Goal: Browse casually: Explore the website without a specific task or goal

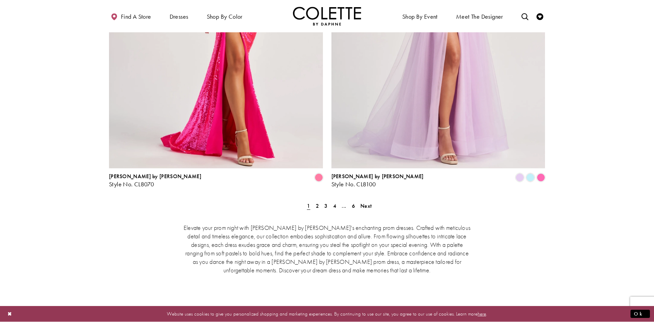
scroll to position [1371, 0]
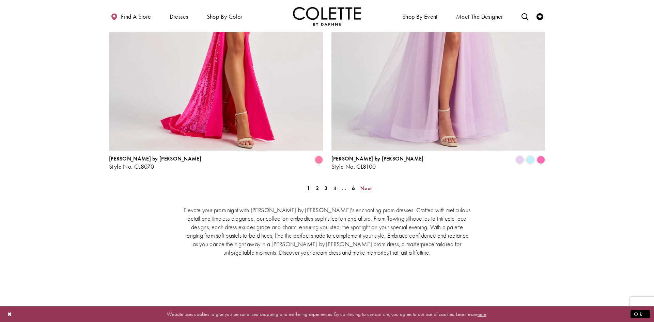
click at [368, 185] on span "Next" at bounding box center [365, 188] width 11 height 7
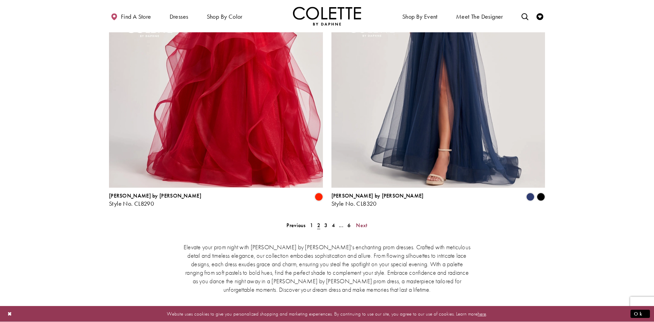
scroll to position [1350, 0]
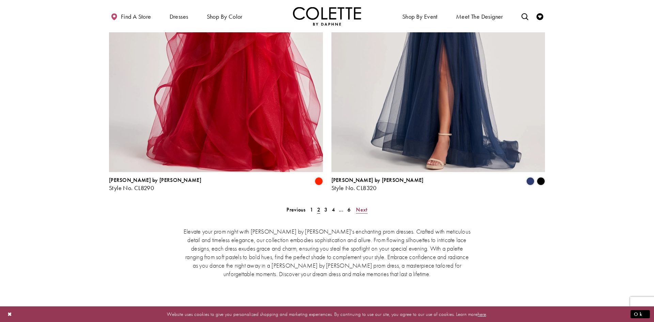
click at [366, 206] on span "Next" at bounding box center [361, 209] width 11 height 7
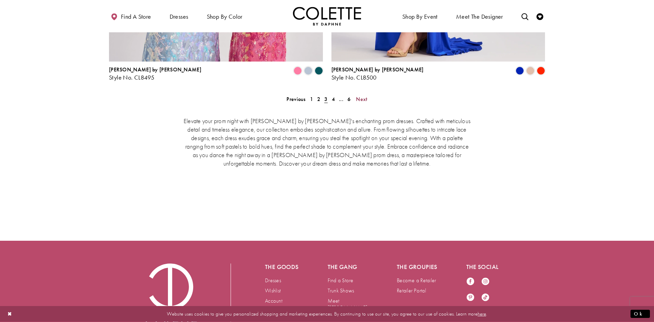
scroll to position [1488, 0]
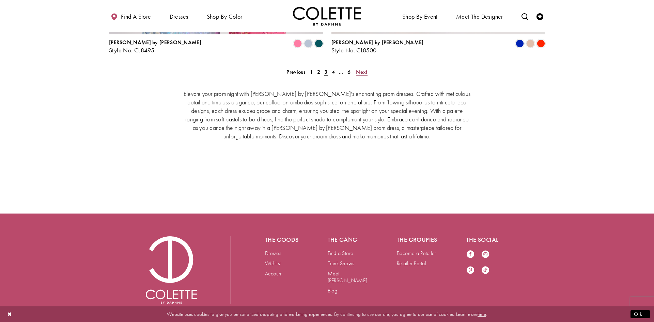
click at [361, 68] on span "Next" at bounding box center [361, 71] width 11 height 7
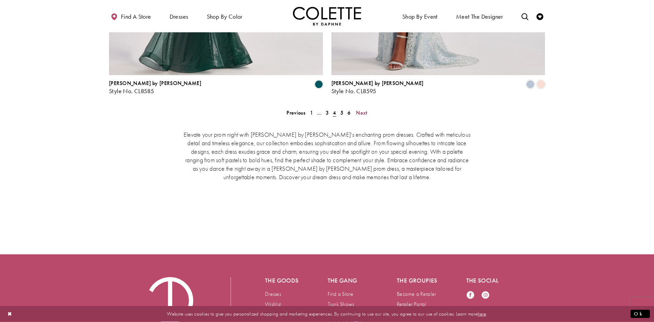
scroll to position [1488, 0]
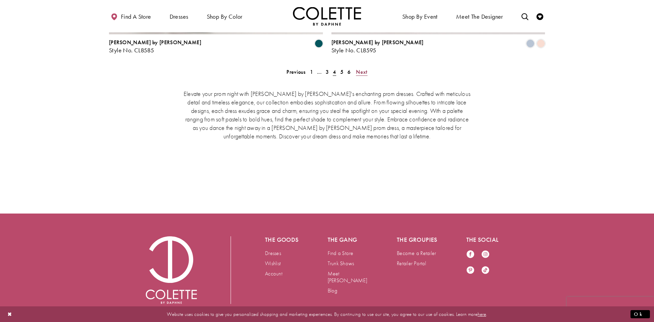
click at [360, 68] on span "Next" at bounding box center [361, 71] width 11 height 7
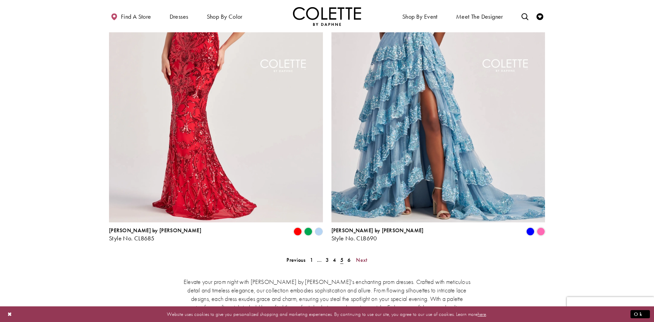
scroll to position [1438, 0]
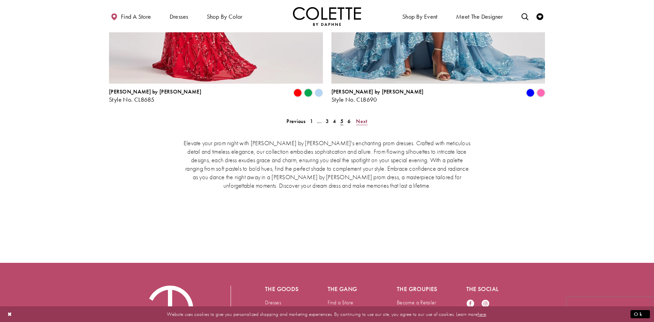
click at [360, 118] on span "Next" at bounding box center [361, 121] width 11 height 7
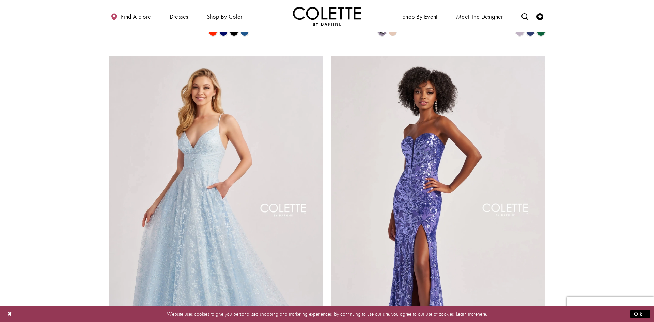
scroll to position [1043, 0]
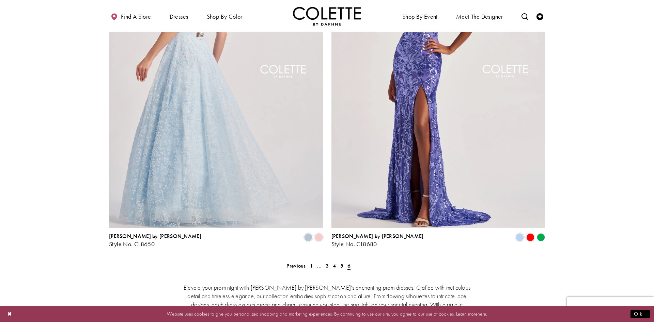
click at [249, 100] on img "Visit Colette by Daphne Style No. CL8650 Page" at bounding box center [216, 73] width 214 height 311
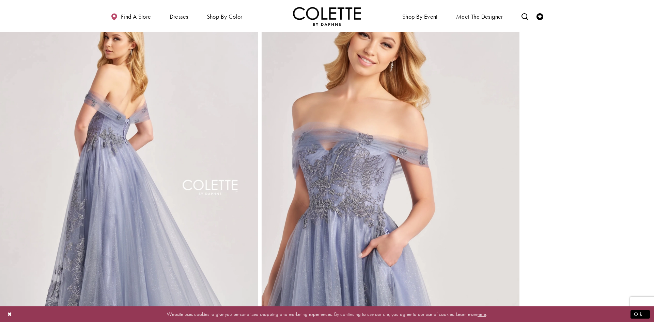
scroll to position [411, 0]
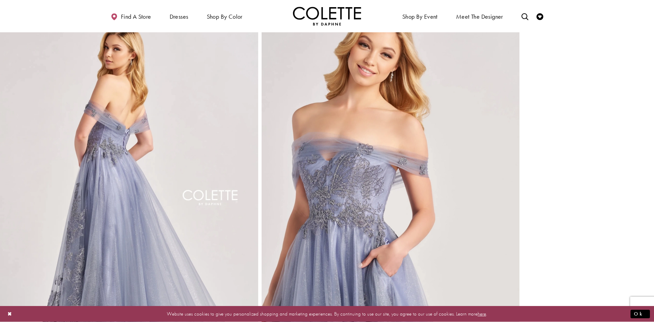
click at [161, 142] on img "Full size Style CL8640 Colette by Daphne #2 default Dusty Blue backface vertica…" at bounding box center [129, 205] width 258 height 387
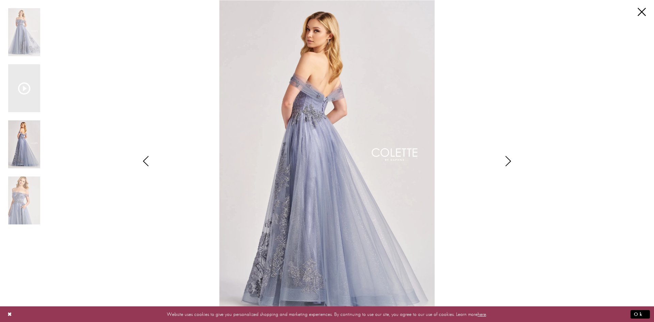
click at [369, 95] on img "Scroll List" at bounding box center [327, 161] width 346 height 322
click at [34, 31] on img "Scroll List" at bounding box center [24, 32] width 32 height 48
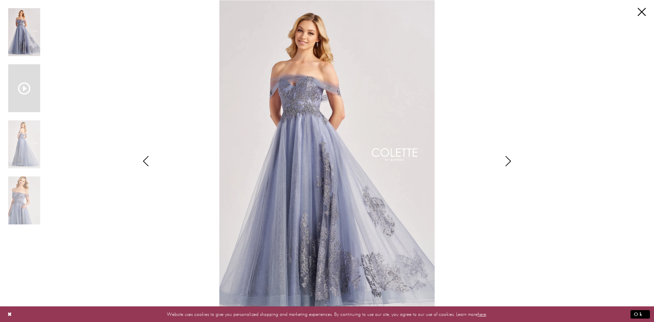
click at [29, 87] on icon "Scroll List" at bounding box center [24, 88] width 12 height 12
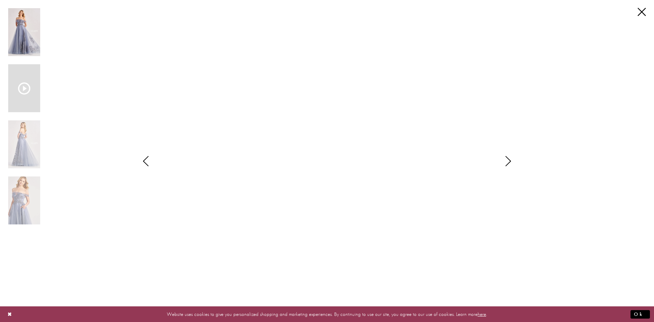
click at [32, 32] on img "Scroll List" at bounding box center [24, 32] width 32 height 48
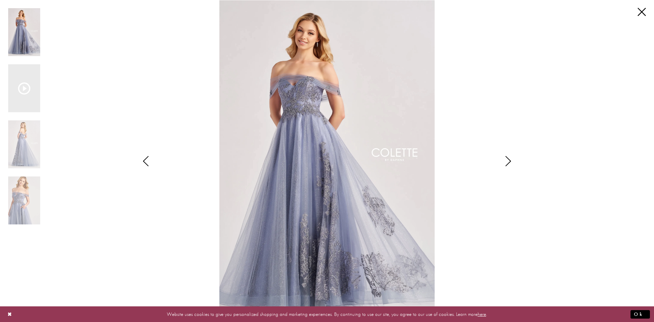
click at [336, 107] on img "Scroll List" at bounding box center [327, 161] width 346 height 322
click at [643, 14] on link "Close" at bounding box center [641, 12] width 8 height 8
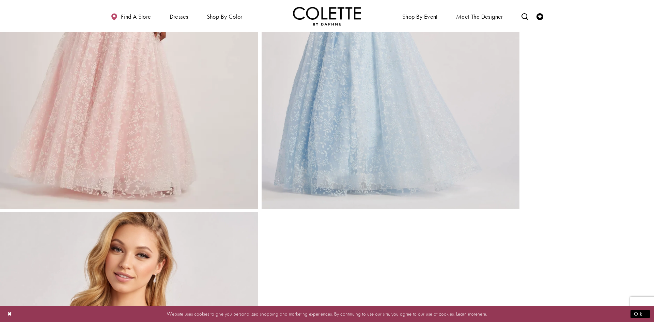
scroll to position [530, 0]
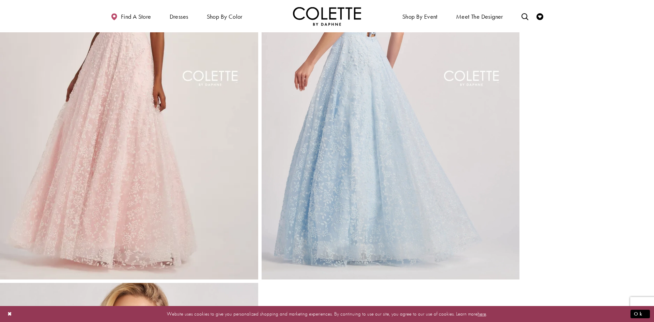
click at [384, 122] on img "Full size Style CL8650 Colette by Daphne #3 default Ice Blue backface vertical …" at bounding box center [390, 86] width 258 height 387
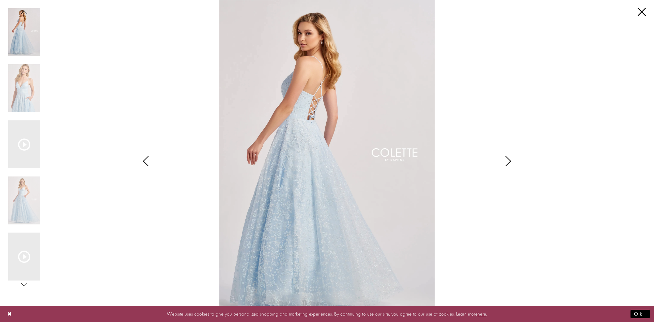
click at [316, 137] on img "Scroll List" at bounding box center [327, 161] width 346 height 322
click at [31, 213] on img "Scroll List" at bounding box center [24, 201] width 32 height 48
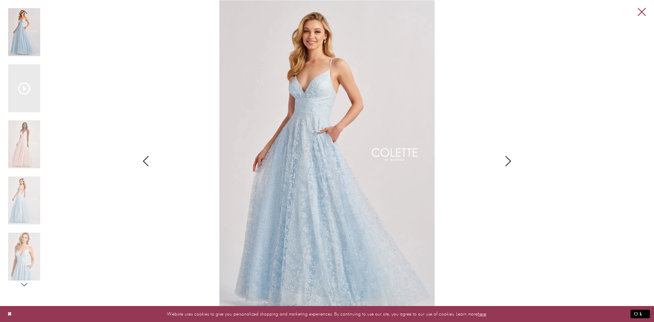
click at [645, 13] on div "Pause autoplay Previous Slide Next Slide 0 1 2 3 4 5 0" at bounding box center [327, 161] width 654 height 322
click at [642, 13] on link "Close" at bounding box center [641, 12] width 8 height 8
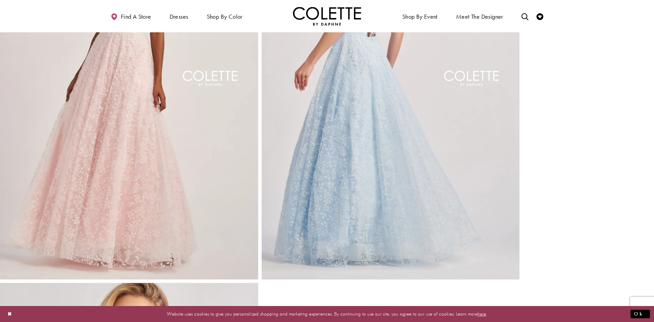
click at [638, 13] on div "Primary block" at bounding box center [327, 16] width 654 height 32
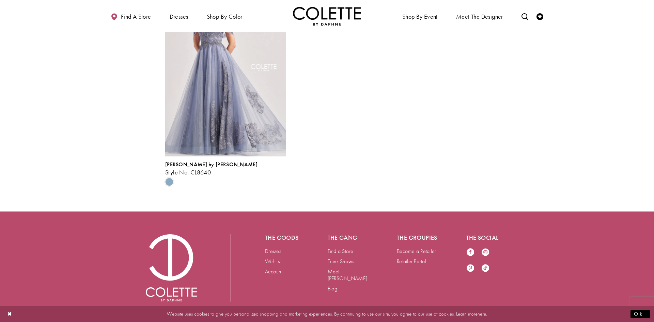
scroll to position [1071, 0]
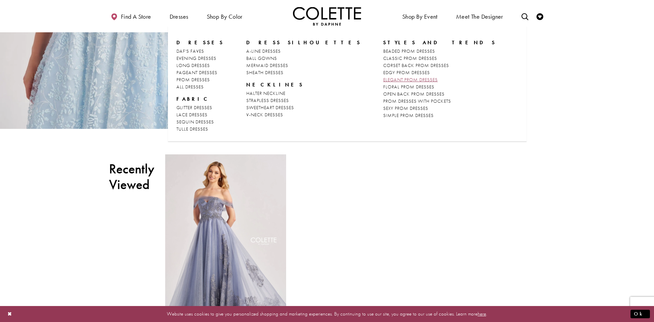
click at [383, 82] on span "ELEGANT PROM DRESSES" at bounding box center [410, 80] width 54 height 6
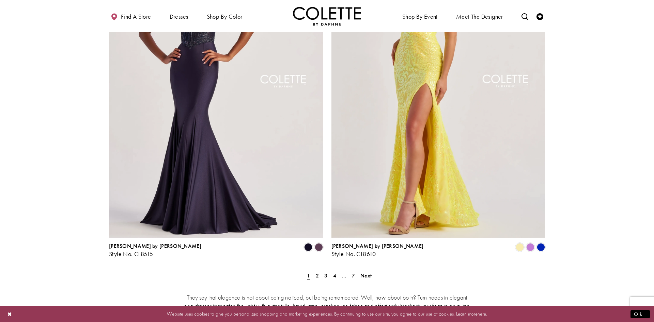
scroll to position [1320, 0]
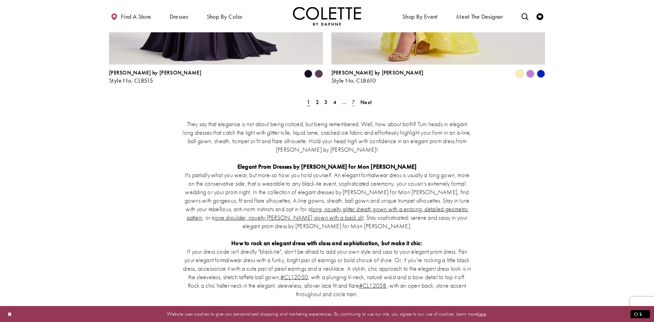
click at [353, 99] on span "7" at bounding box center [353, 102] width 3 height 7
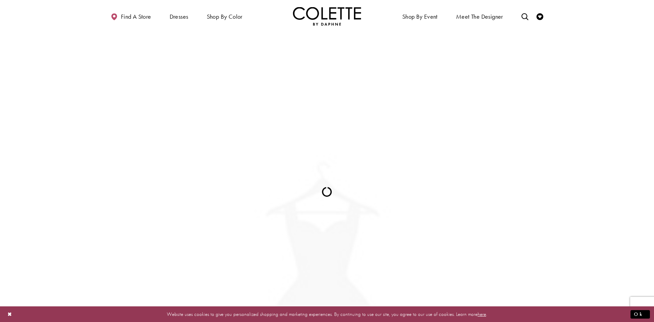
scroll to position [37, 0]
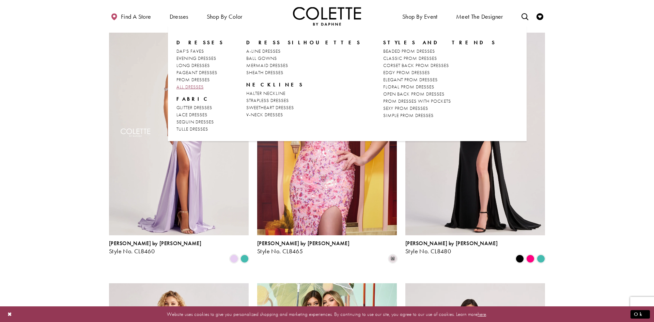
click at [189, 85] on span "ALL DRESSES" at bounding box center [189, 87] width 27 height 6
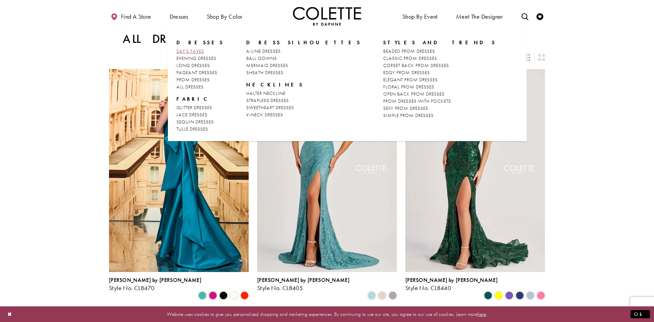
click at [199, 52] on span "DAF'S FAVES" at bounding box center [190, 51] width 28 height 6
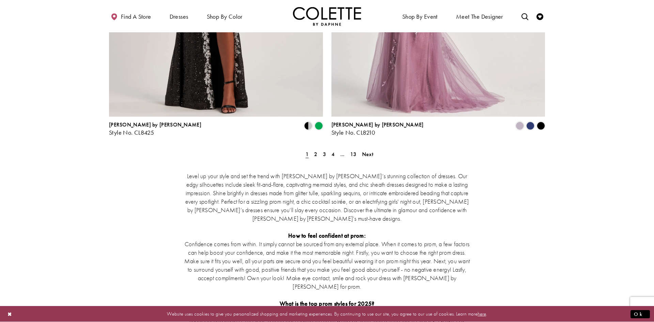
scroll to position [1269, 0]
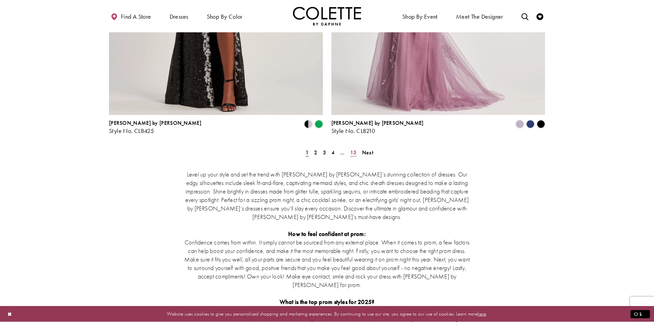
click at [355, 149] on span "13" at bounding box center [353, 152] width 6 height 7
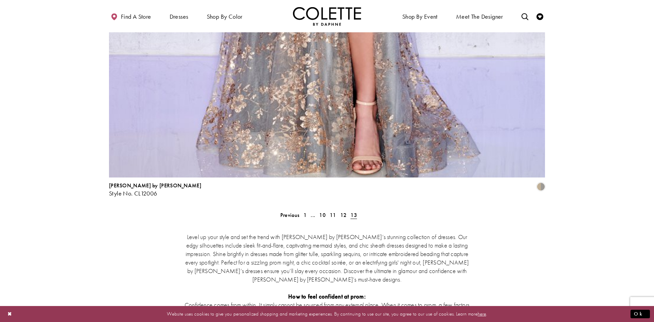
scroll to position [1418, 0]
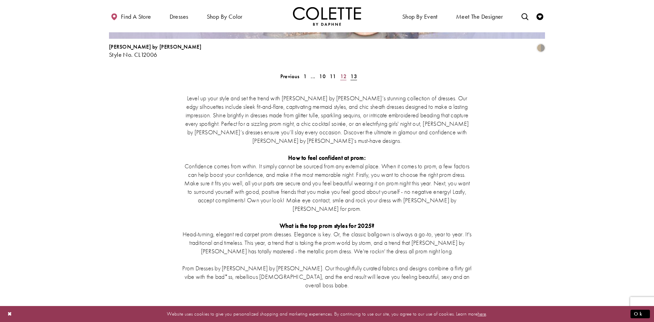
click at [344, 73] on span "12" at bounding box center [343, 76] width 6 height 7
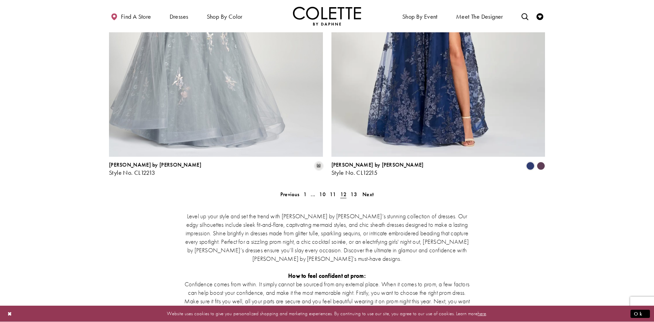
scroll to position [1252, 0]
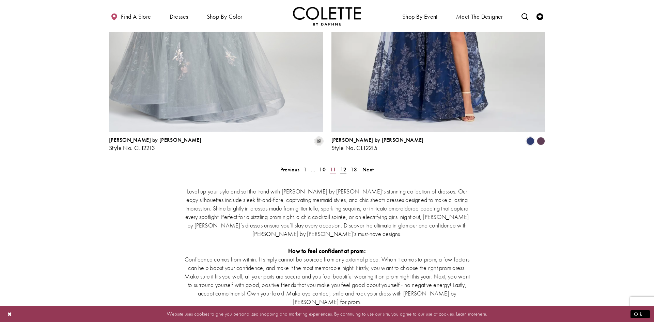
click at [335, 166] on span "11" at bounding box center [333, 169] width 6 height 7
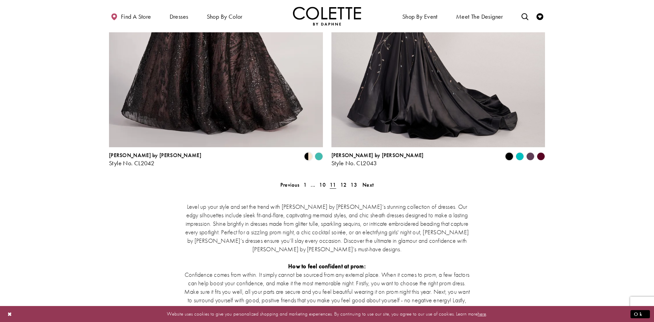
scroll to position [1258, 0]
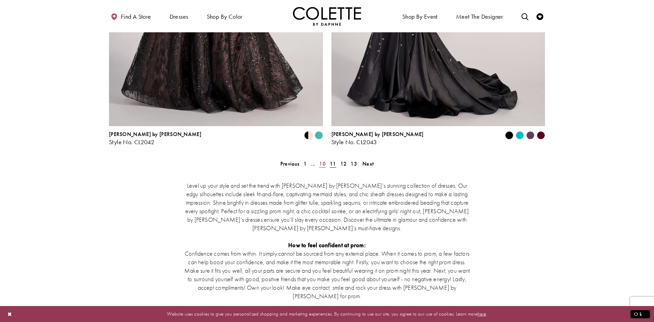
click at [324, 160] on span "10" at bounding box center [322, 163] width 6 height 7
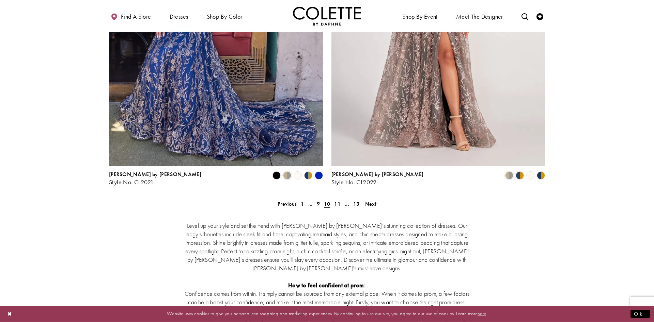
scroll to position [1227, 0]
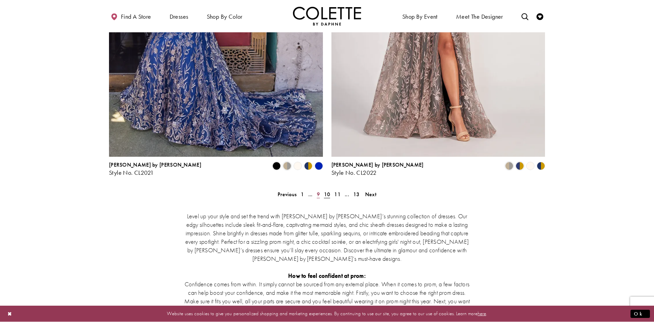
click at [318, 191] on span "9" at bounding box center [318, 194] width 3 height 7
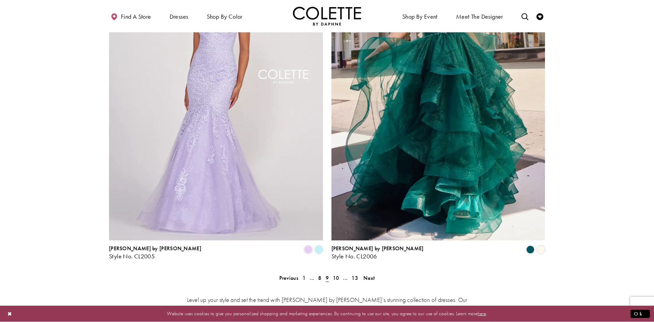
scroll to position [1148, 0]
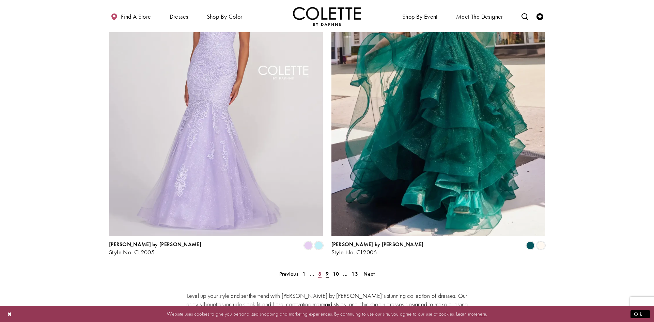
click at [320, 269] on link "8" at bounding box center [319, 274] width 7 height 10
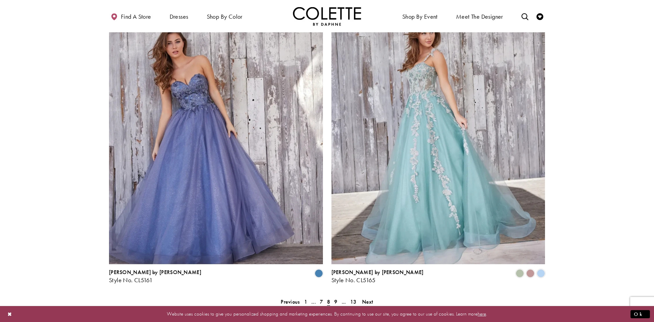
scroll to position [1122, 0]
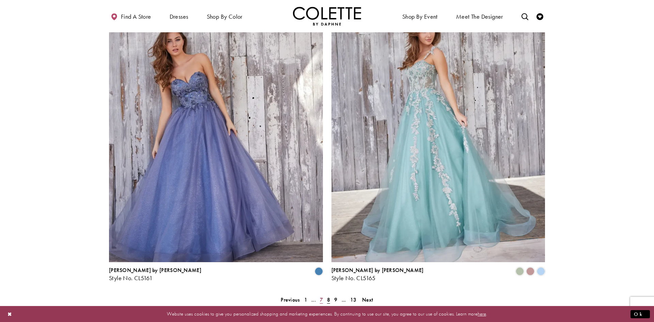
click at [323, 295] on link "7" at bounding box center [321, 300] width 7 height 10
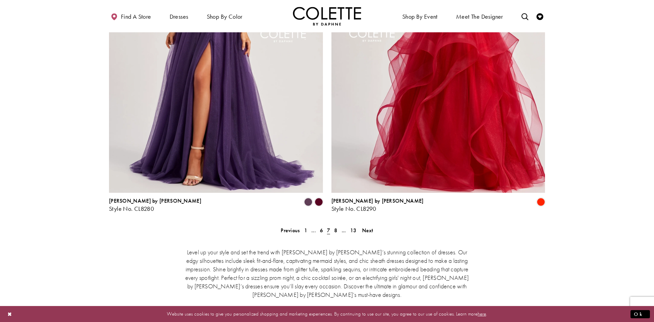
scroll to position [1226, 0]
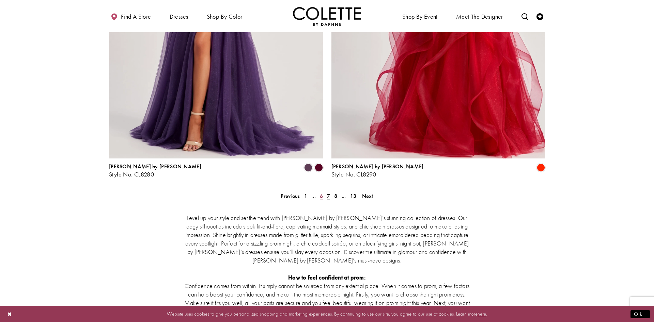
click at [320, 193] on span "6" at bounding box center [321, 196] width 3 height 7
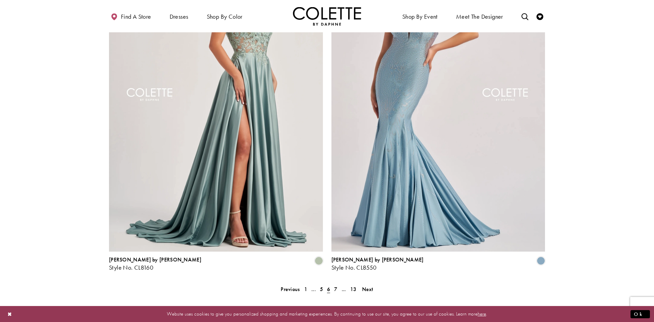
scroll to position [1140, 0]
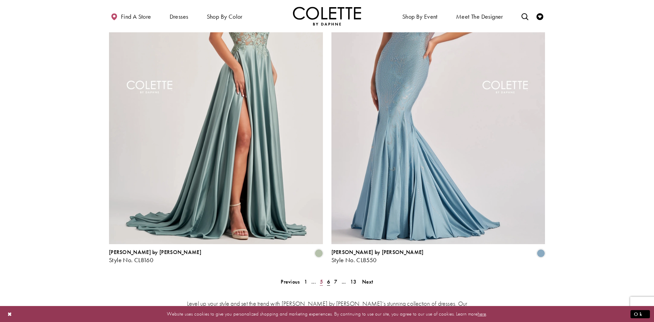
click at [320, 278] on span "5" at bounding box center [321, 281] width 3 height 7
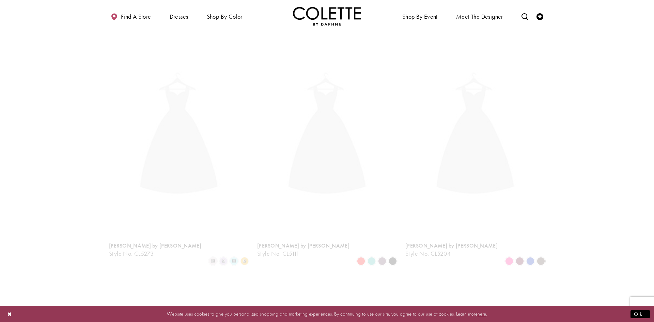
scroll to position [37, 0]
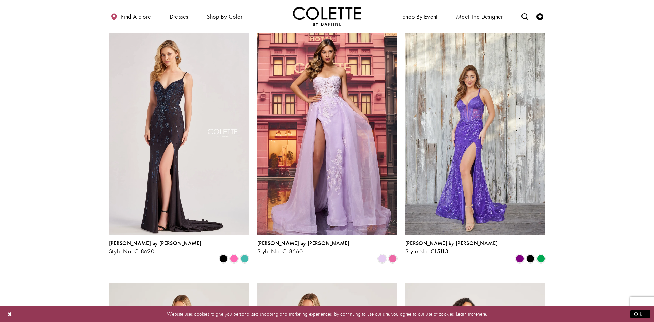
drag, startPoint x: 621, startPoint y: 55, endPoint x: 624, endPoint y: 66, distance: 12.0
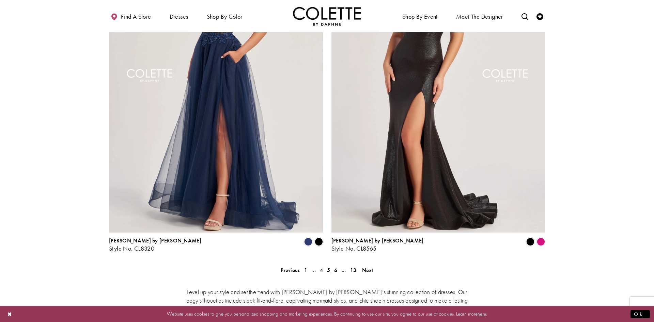
scroll to position [1155, 0]
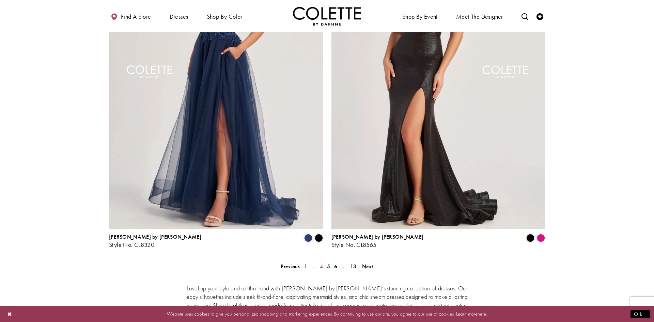
click at [322, 263] on span "4" at bounding box center [321, 266] width 3 height 7
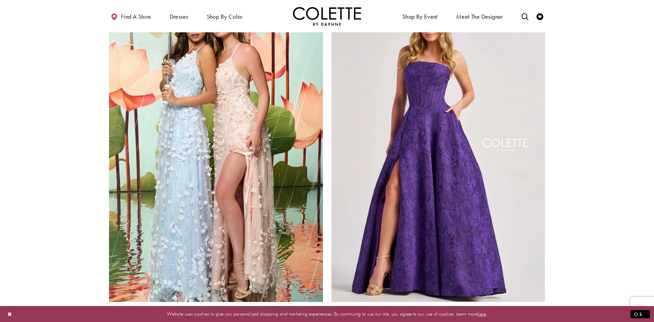
scroll to position [1221, 0]
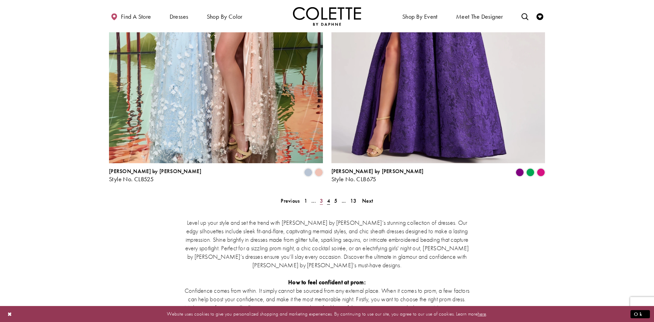
click at [320, 197] on span "3" at bounding box center [321, 200] width 3 height 7
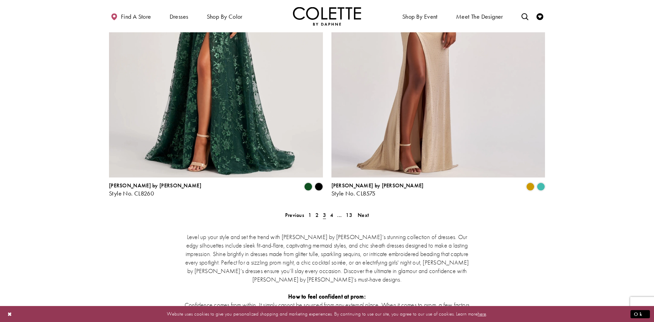
scroll to position [1279, 0]
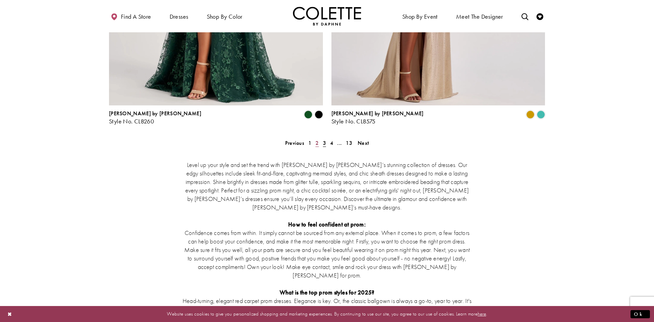
click at [316, 140] on span "2" at bounding box center [316, 143] width 3 height 7
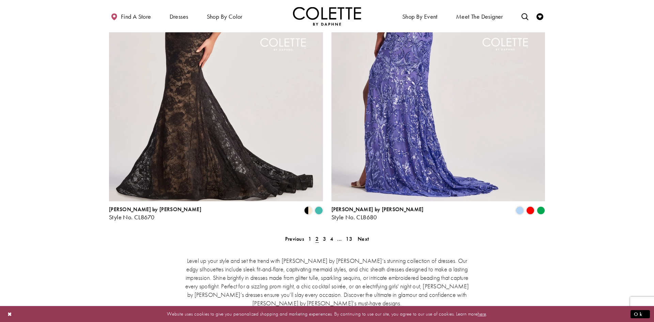
scroll to position [1322, 0]
